Goal: Obtain resource: Obtain resource

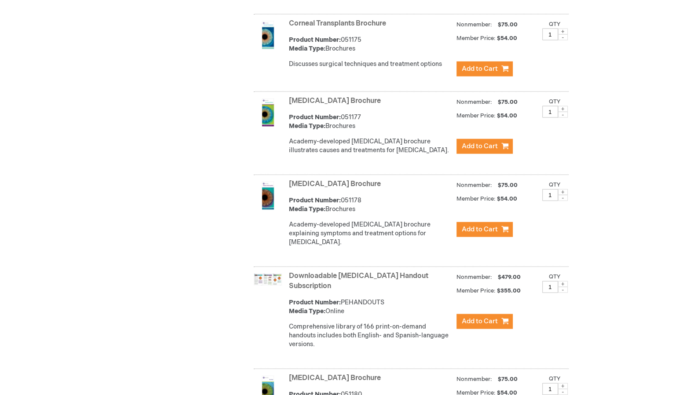
scroll to position [1118, 0]
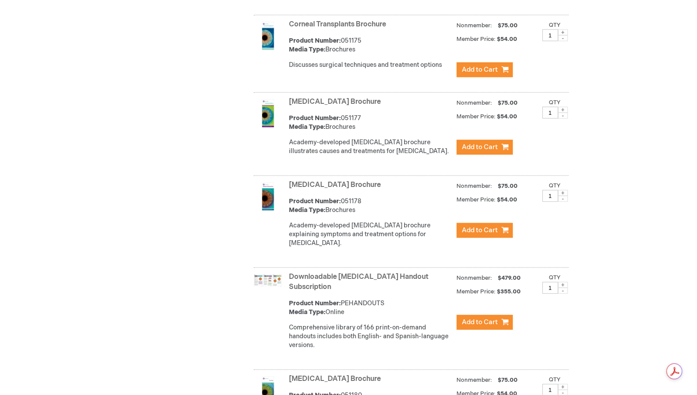
click at [310, 288] on link "Downloadable [MEDICAL_DATA] Handout Subscription" at bounding box center [358, 282] width 139 height 18
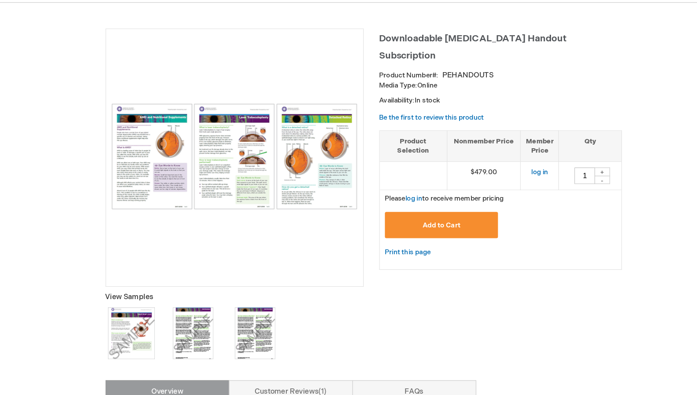
scroll to position [48, 0]
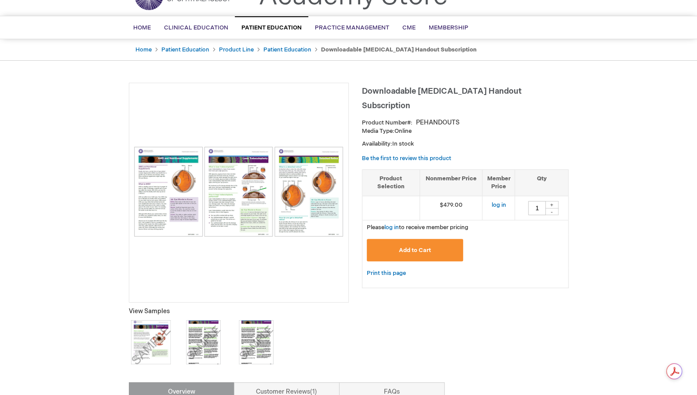
click at [155, 343] on img at bounding box center [151, 342] width 44 height 44
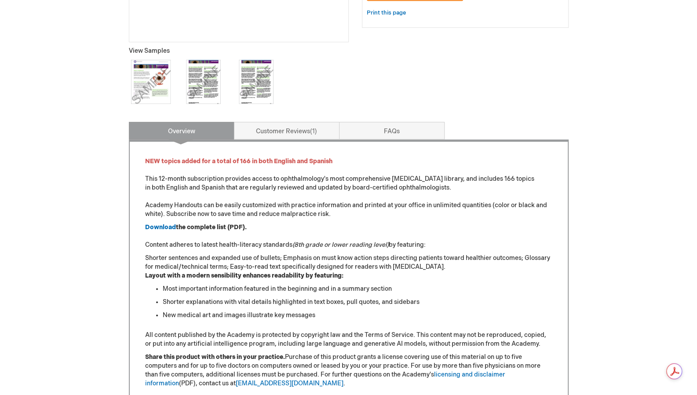
scroll to position [323, 0]
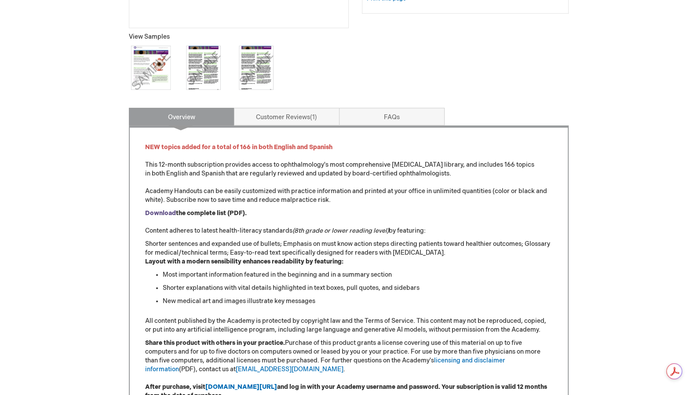
click at [161, 215] on strong "Download" at bounding box center [160, 212] width 31 height 7
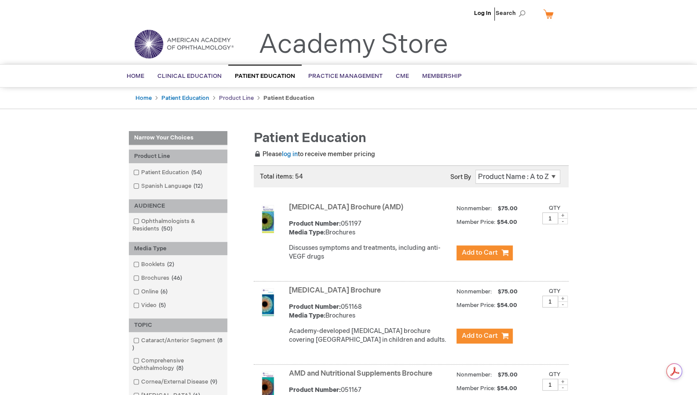
click at [239, 98] on link "Product Line" at bounding box center [236, 98] width 35 height 7
